Goal: Check status

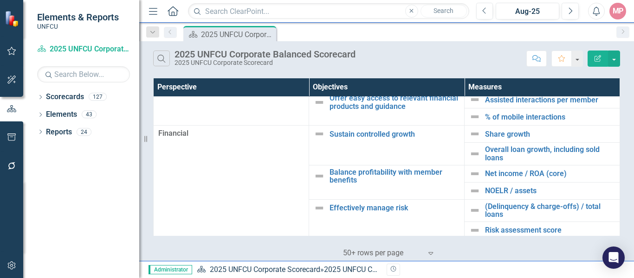
scroll to position [104, 0]
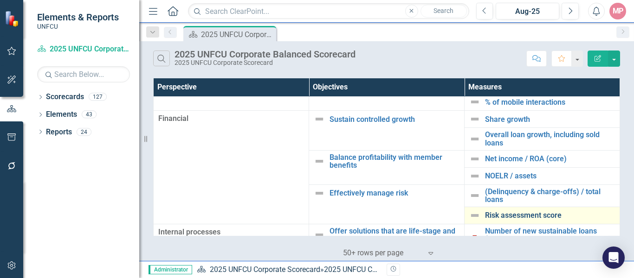
click at [515, 217] on link "Risk assessment score" at bounding box center [550, 216] width 130 height 8
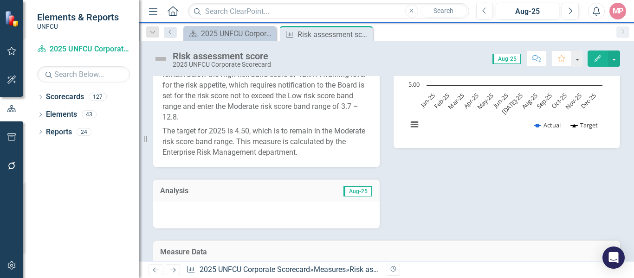
scroll to position [254, 0]
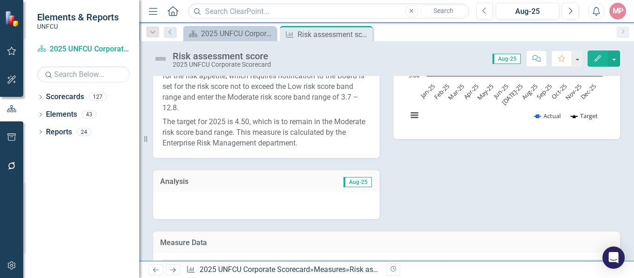
click at [348, 187] on span "Aug-25" at bounding box center [357, 182] width 28 height 10
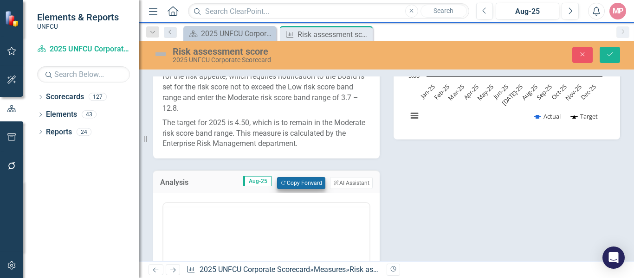
scroll to position [0, 0]
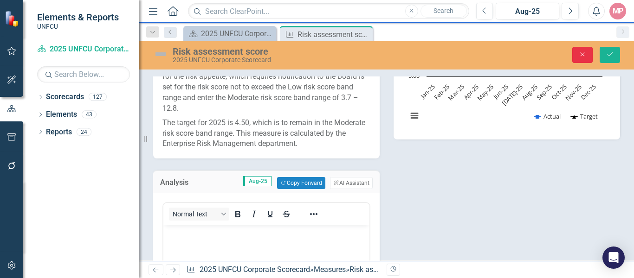
click at [585, 54] on icon "Close" at bounding box center [582, 54] width 8 height 6
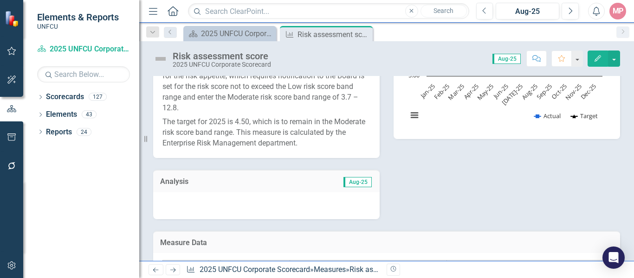
click at [630, 74] on div "Risk assessment score 2025 UNFCU Corporate Scorecard Score: 0.00 Aug-25 Complet…" at bounding box center [386, 151] width 495 height 220
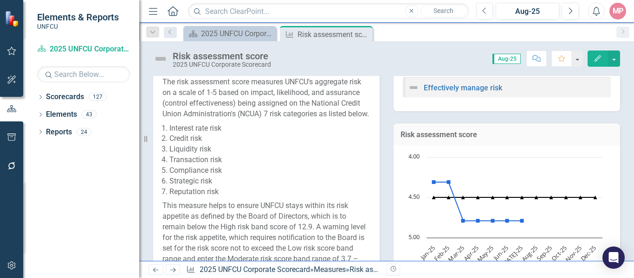
click at [630, 72] on div "Risk assessment score 2025 UNFCU Corporate Scorecard Score: 0.00 Aug-25 Complet…" at bounding box center [386, 151] width 495 height 220
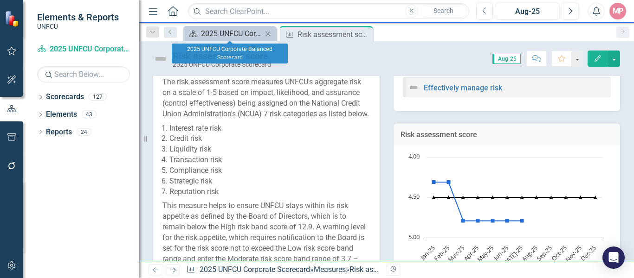
click at [232, 31] on div "2025 UNFCU Corporate Balanced Scorecard" at bounding box center [231, 34] width 61 height 12
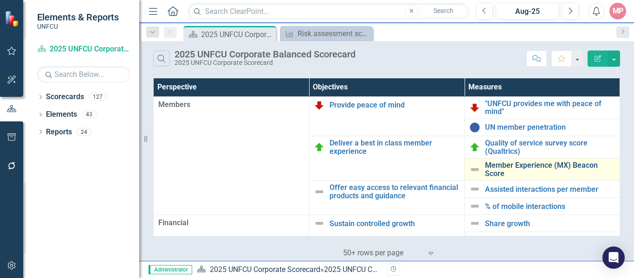
click at [494, 167] on link "Member Experience (MX) Beacon Score" at bounding box center [550, 169] width 130 height 16
